Goal: Transaction & Acquisition: Download file/media

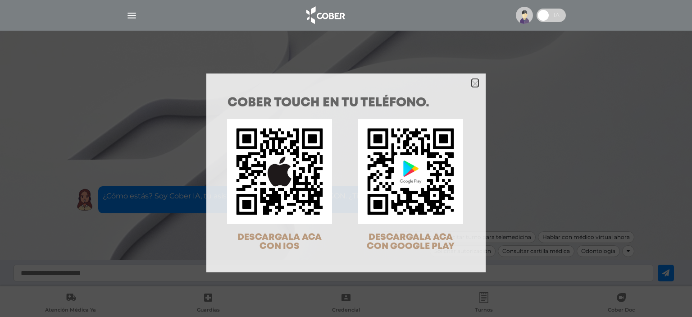
click at [472, 83] on icon "Close" at bounding box center [474, 83] width 7 height 7
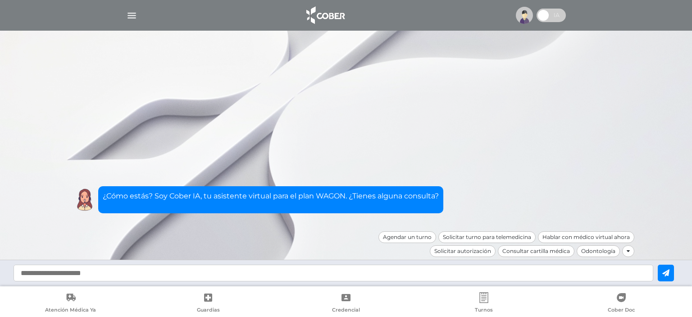
click at [521, 15] on img at bounding box center [524, 15] width 17 height 17
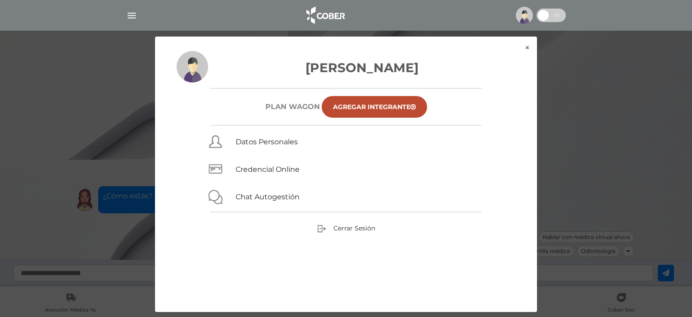
click at [521, 15] on img at bounding box center [524, 15] width 17 height 17
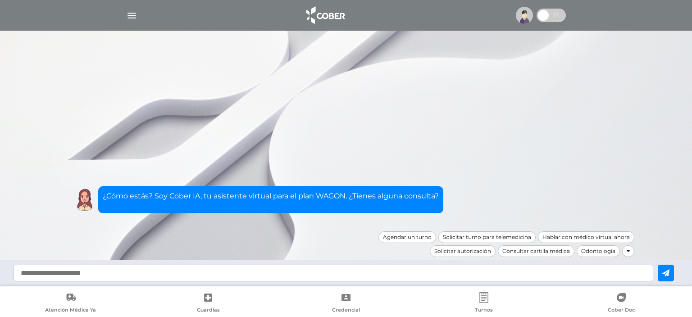
click at [129, 14] on img "button" at bounding box center [131, 15] width 11 height 11
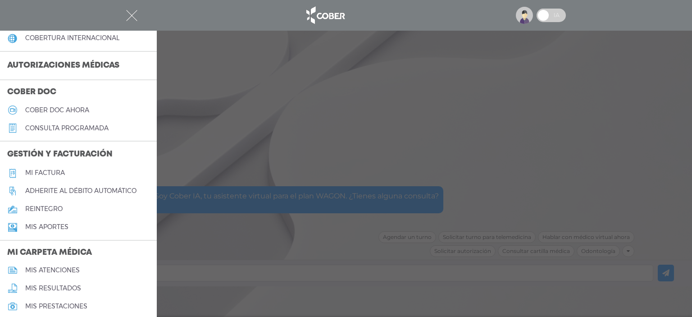
scroll to position [225, 0]
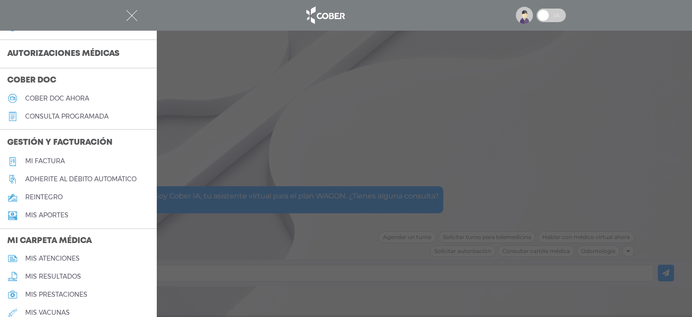
click at [45, 161] on h5 "Mi factura" at bounding box center [45, 161] width 40 height 8
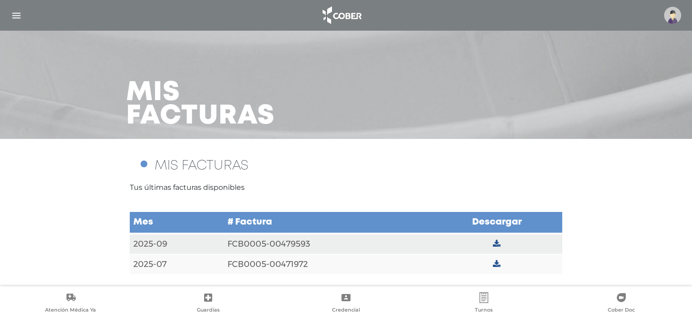
click at [21, 16] on img "button" at bounding box center [16, 15] width 11 height 11
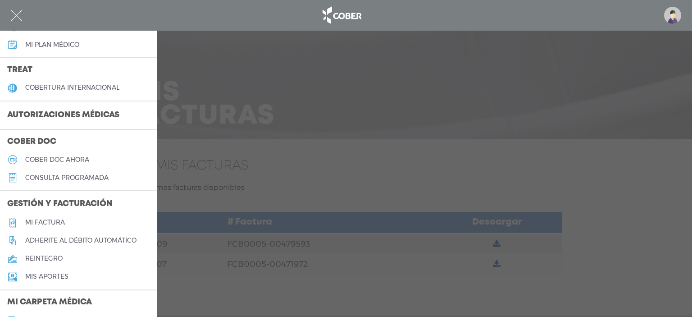
scroll to position [180, 0]
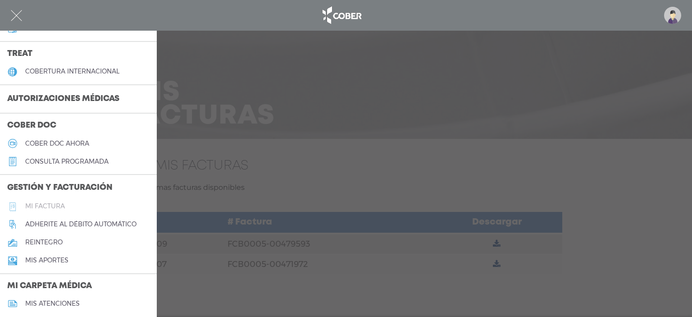
click at [53, 206] on h5 "Mi factura" at bounding box center [45, 206] width 40 height 8
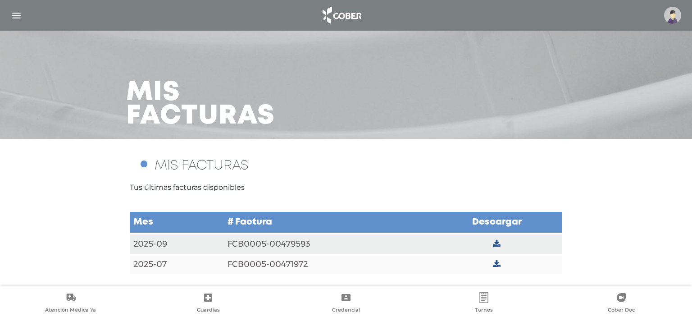
click at [303, 243] on td "FCB0005-00479593" at bounding box center [327, 243] width 207 height 21
click at [496, 245] on icon at bounding box center [497, 244] width 8 height 8
click at [497, 261] on icon at bounding box center [497, 264] width 8 height 8
click at [498, 263] on icon at bounding box center [497, 264] width 8 height 8
click at [497, 261] on icon at bounding box center [497, 264] width 8 height 8
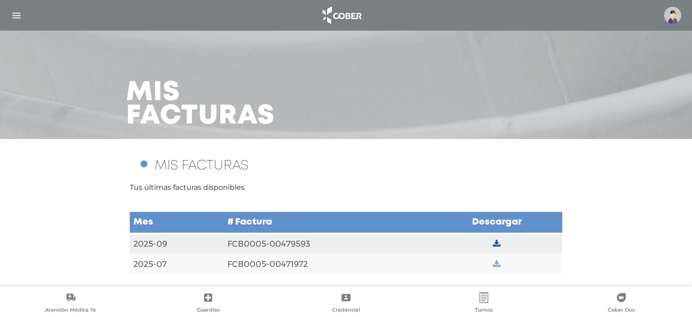
click at [497, 261] on icon at bounding box center [497, 264] width 8 height 8
click at [18, 14] on img "button" at bounding box center [16, 15] width 11 height 11
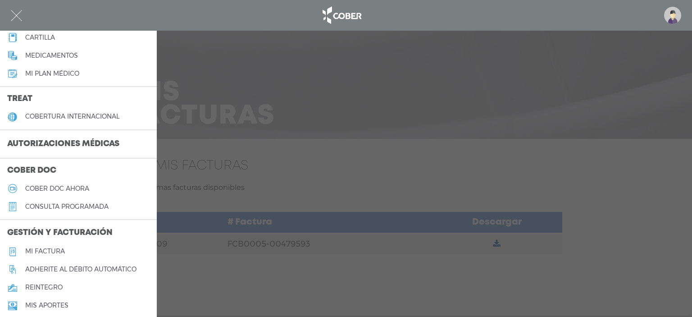
scroll to position [180, 0]
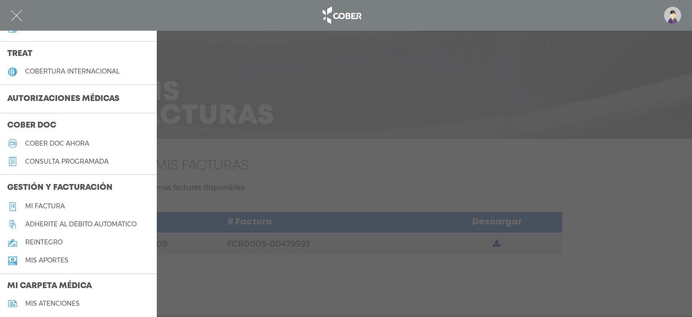
click at [76, 243] on link "reintegro" at bounding box center [78, 242] width 157 height 18
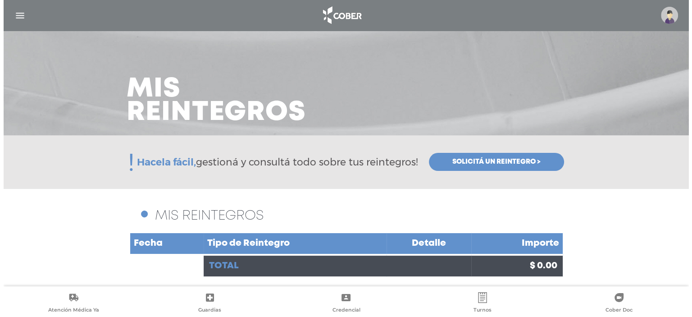
scroll to position [5, 0]
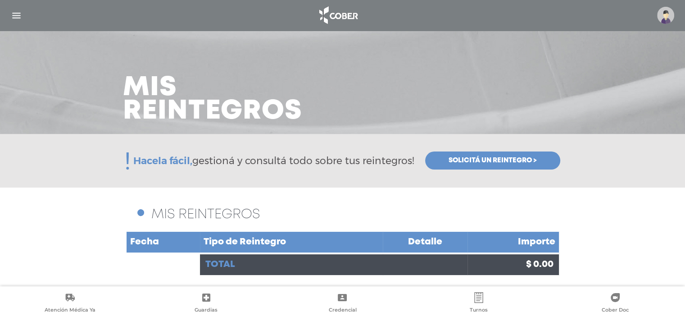
click at [17, 14] on img "button" at bounding box center [16, 15] width 11 height 11
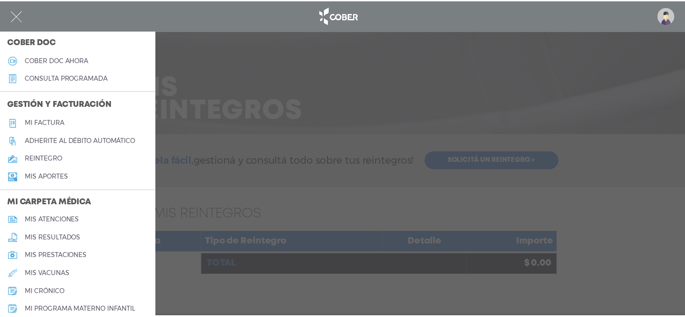
scroll to position [243, 0]
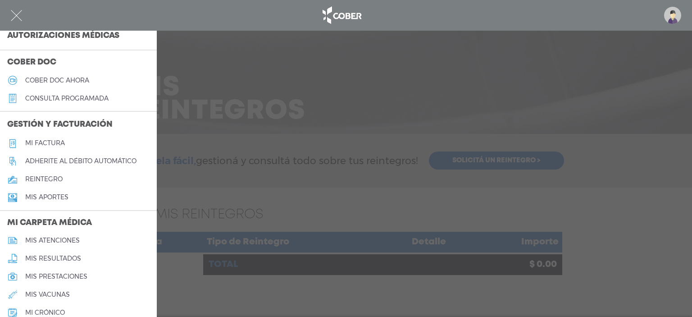
click at [67, 142] on link "Mi factura" at bounding box center [78, 143] width 157 height 18
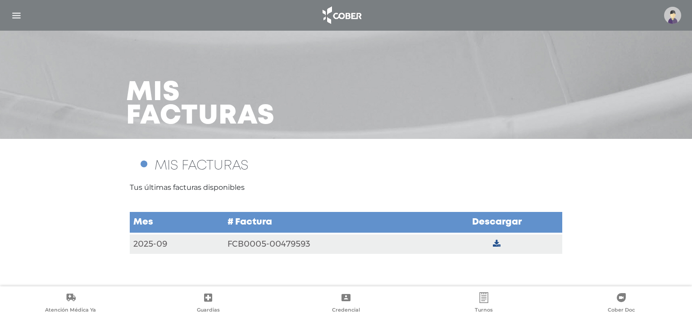
click at [13, 18] on img "button" at bounding box center [16, 15] width 11 height 11
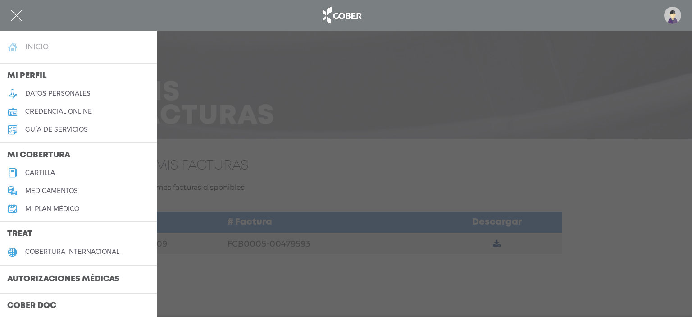
click at [39, 49] on h4 "inicio" at bounding box center [36, 46] width 23 height 9
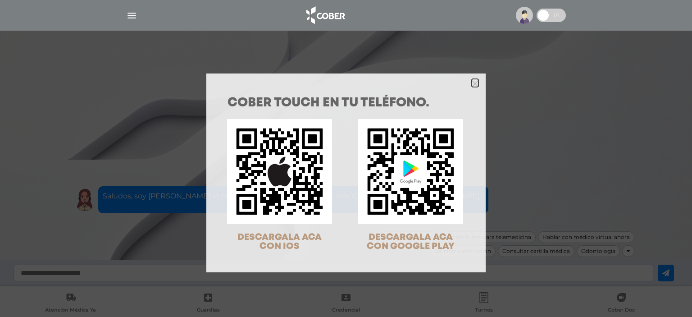
click at [471, 80] on polygon "Close" at bounding box center [474, 83] width 7 height 7
